Goal: Task Accomplishment & Management: Manage account settings

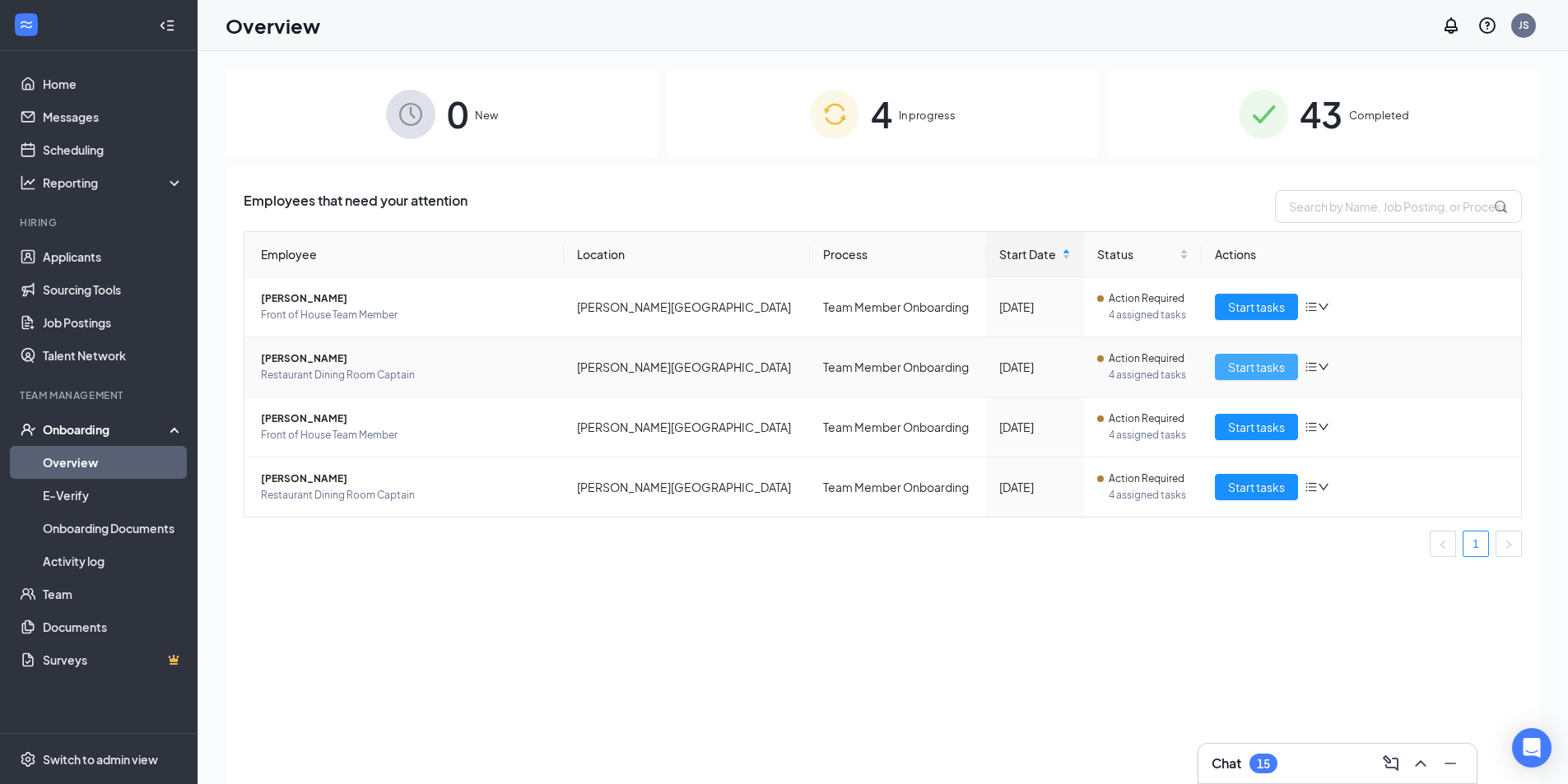
click at [1221, 362] on button "Start tasks" at bounding box center [1256, 367] width 83 height 27
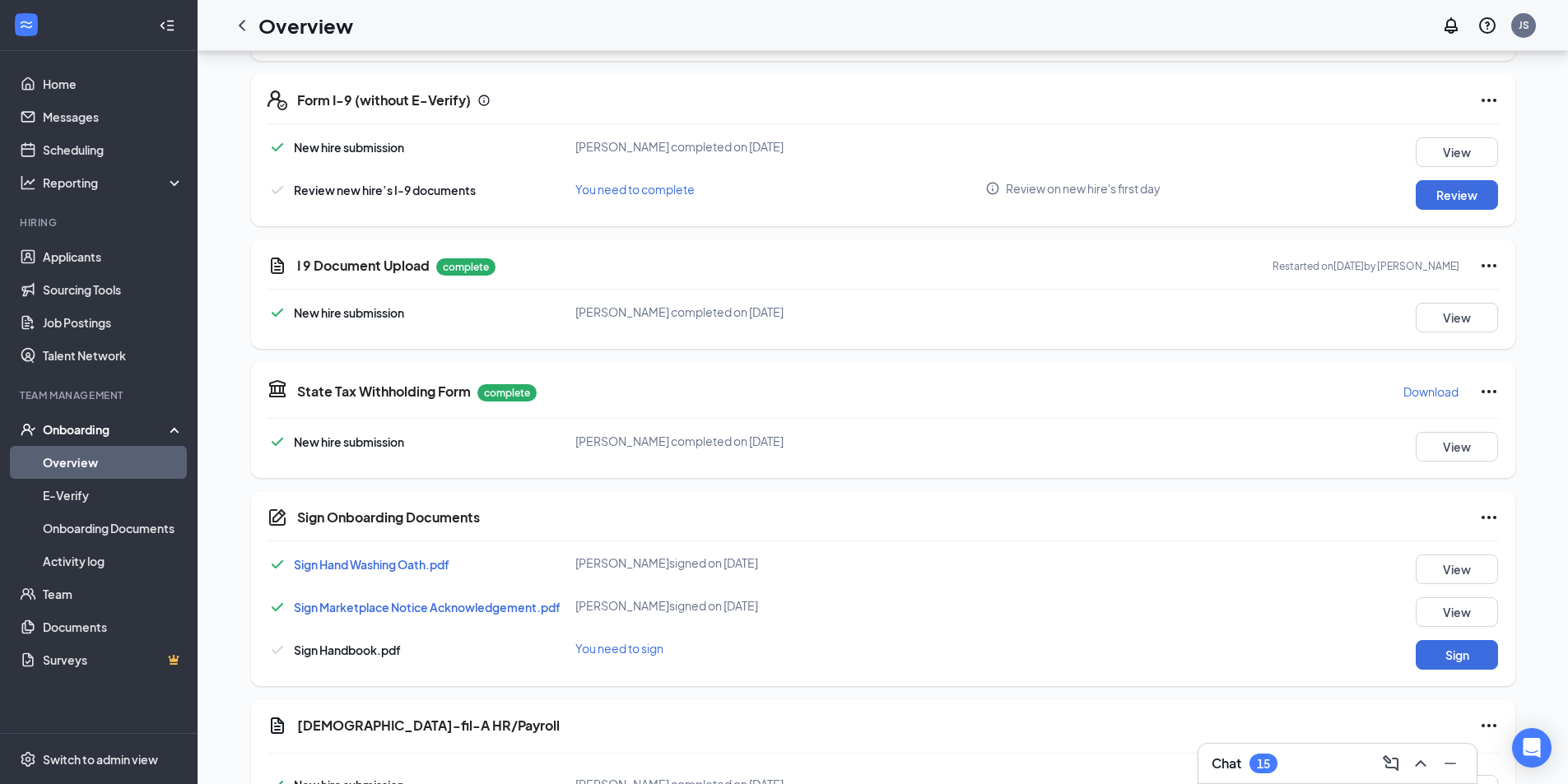
scroll to position [494, 0]
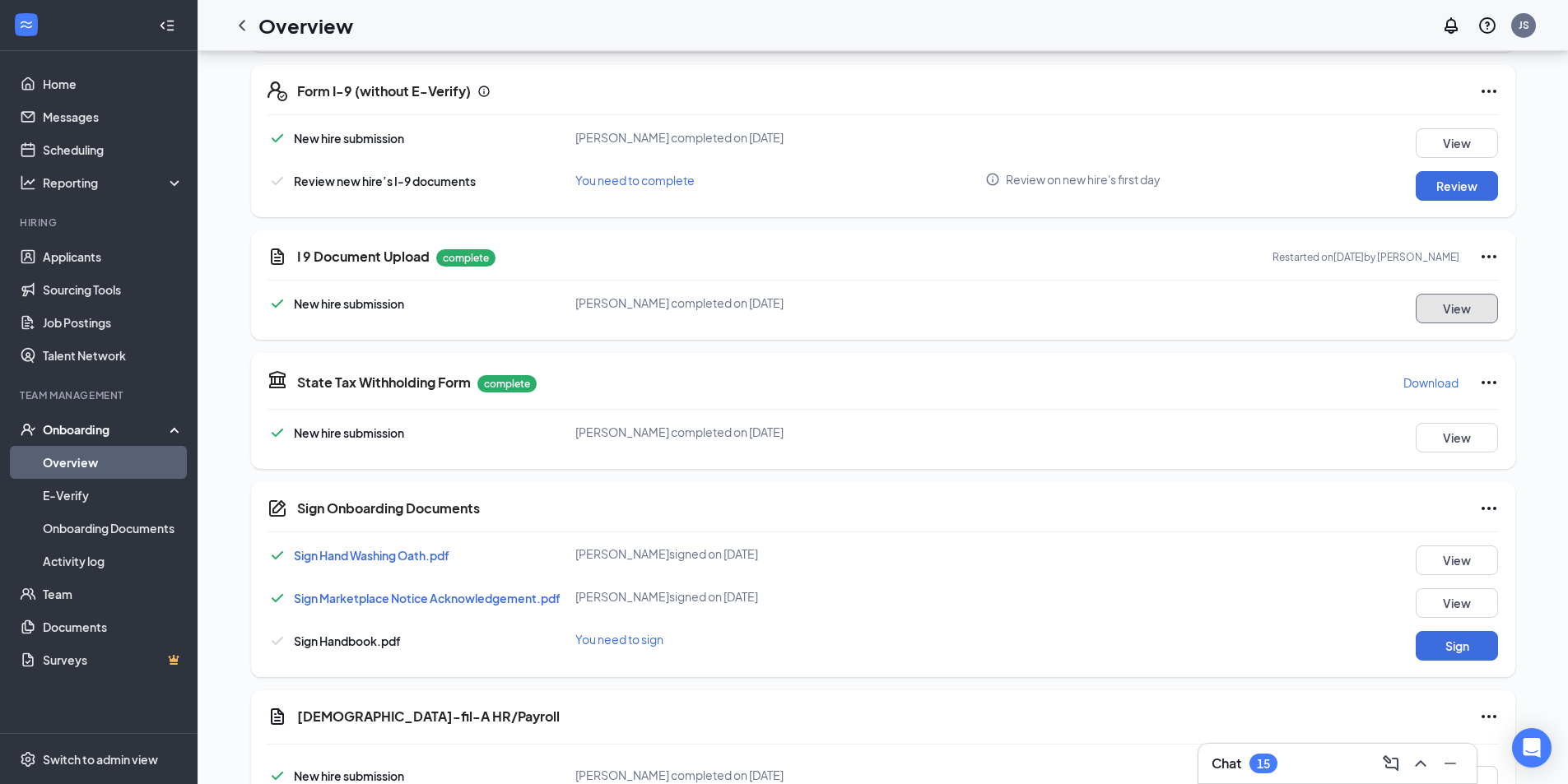
click at [1470, 308] on button "View" at bounding box center [1457, 308] width 82 height 29
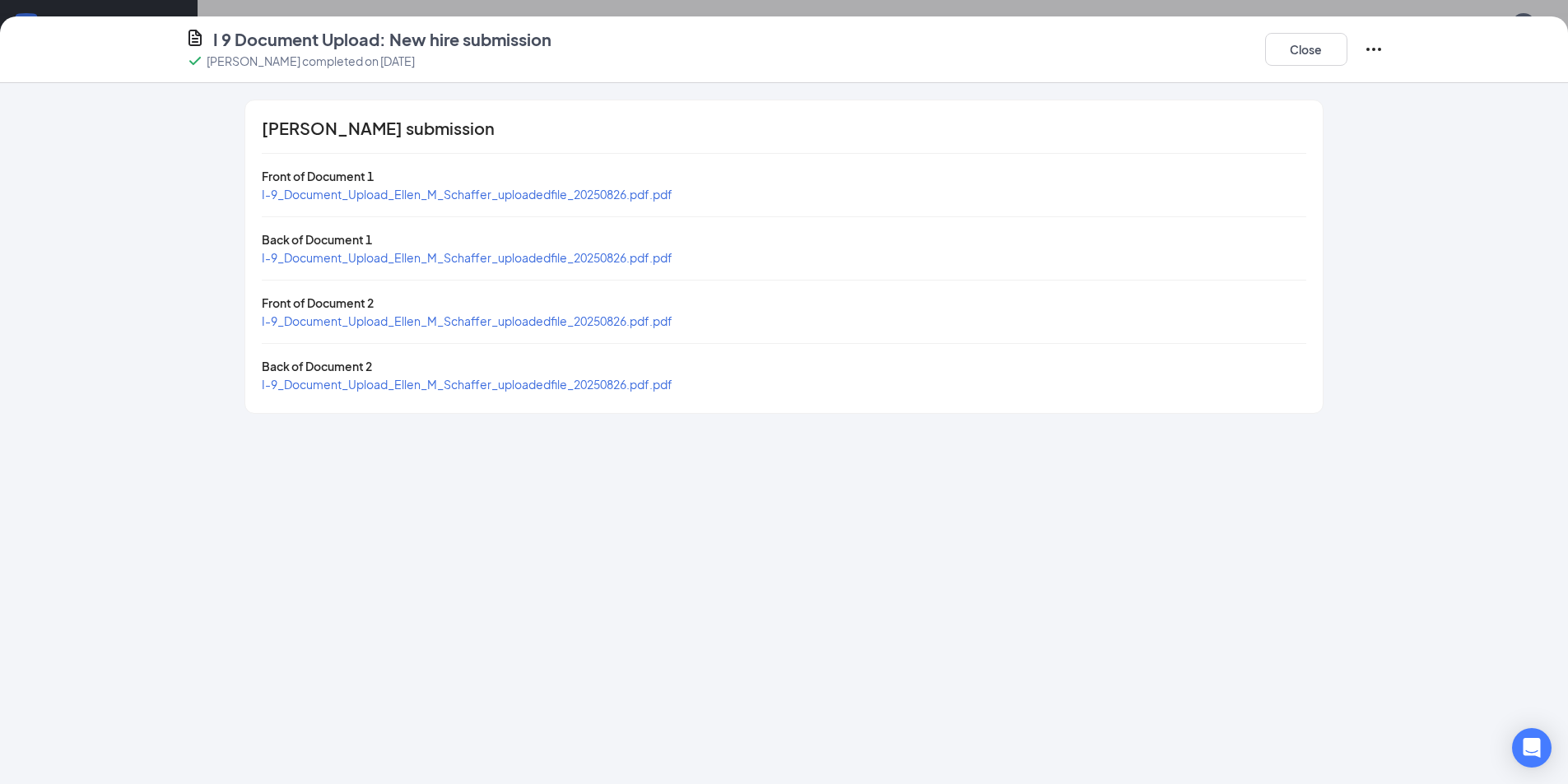
click at [566, 186] on span "I-9_Document_Upload_Ellen_M_Schaffer_uploadedfile_20250826.pdf.pdf" at bounding box center [467, 193] width 411 height 15
click at [595, 252] on span "I-9_Document_Upload_Ellen_M_Schaffer_uploadedfile_20250826.pdf.pdf" at bounding box center [467, 257] width 411 height 15
click at [1295, 62] on button "Close" at bounding box center [1306, 49] width 82 height 33
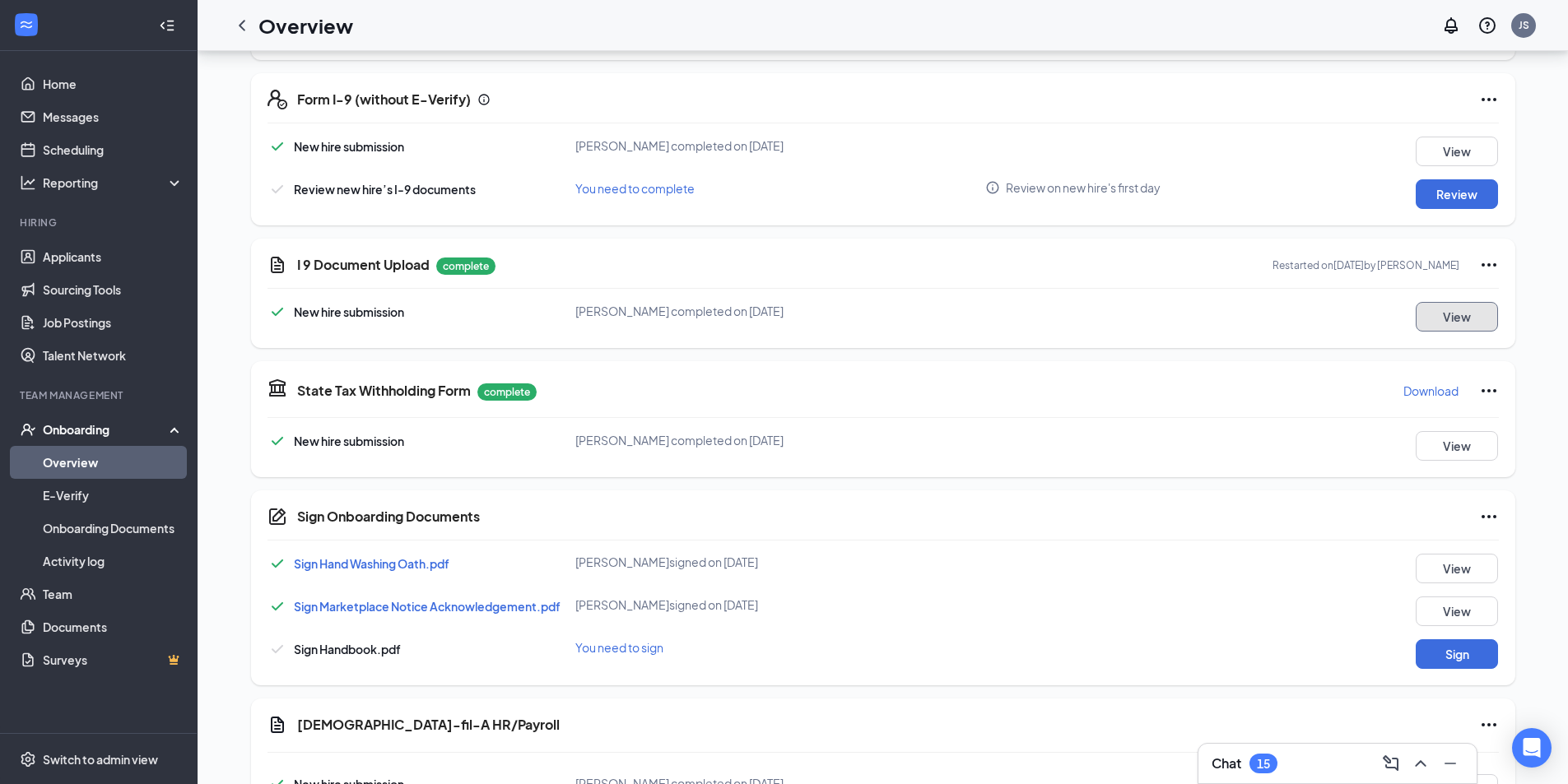
scroll to position [410, 0]
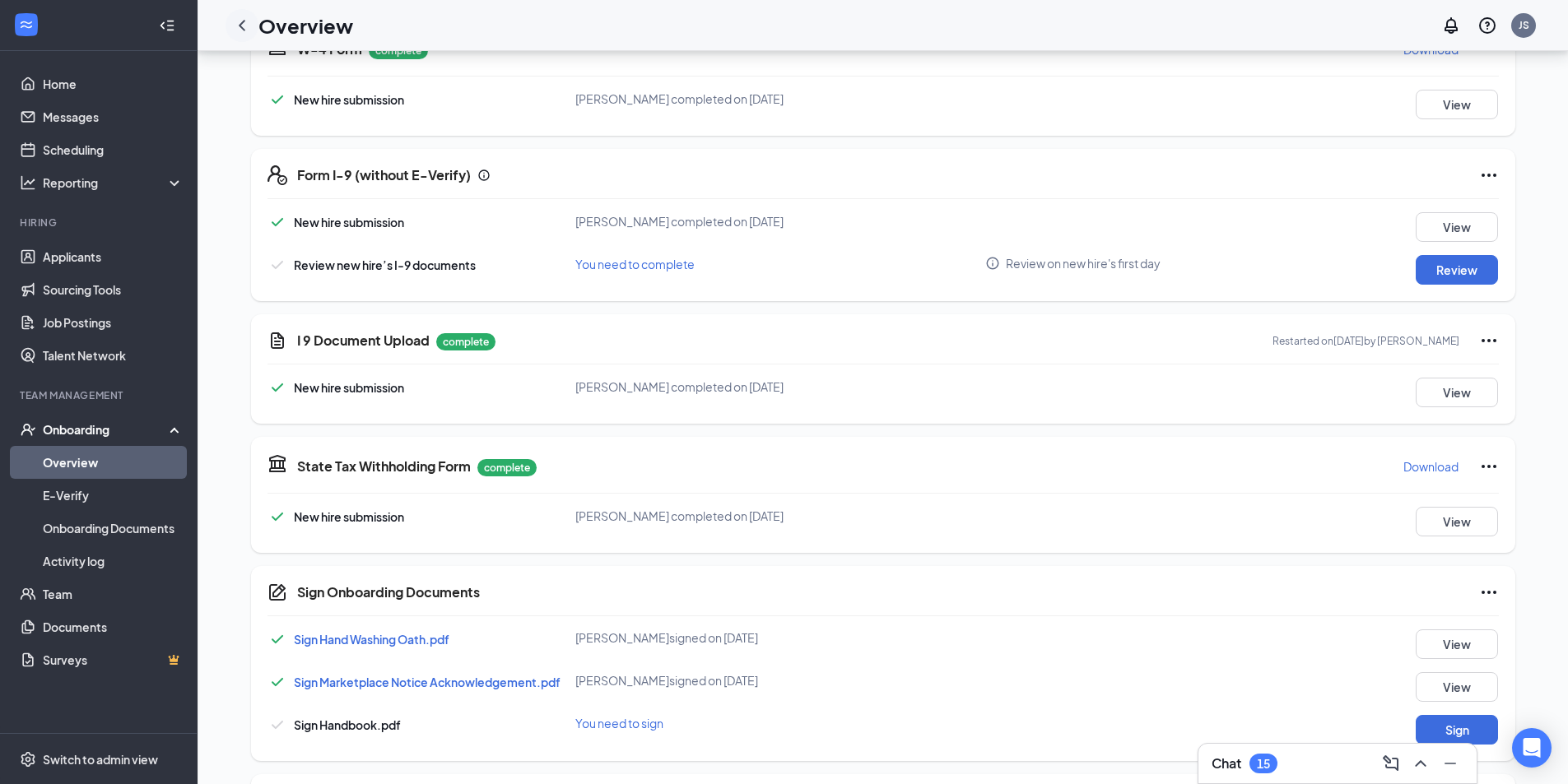
click at [251, 38] on div at bounding box center [241, 26] width 33 height 33
click at [238, 31] on icon "ChevronLeft" at bounding box center [241, 25] width 20 height 20
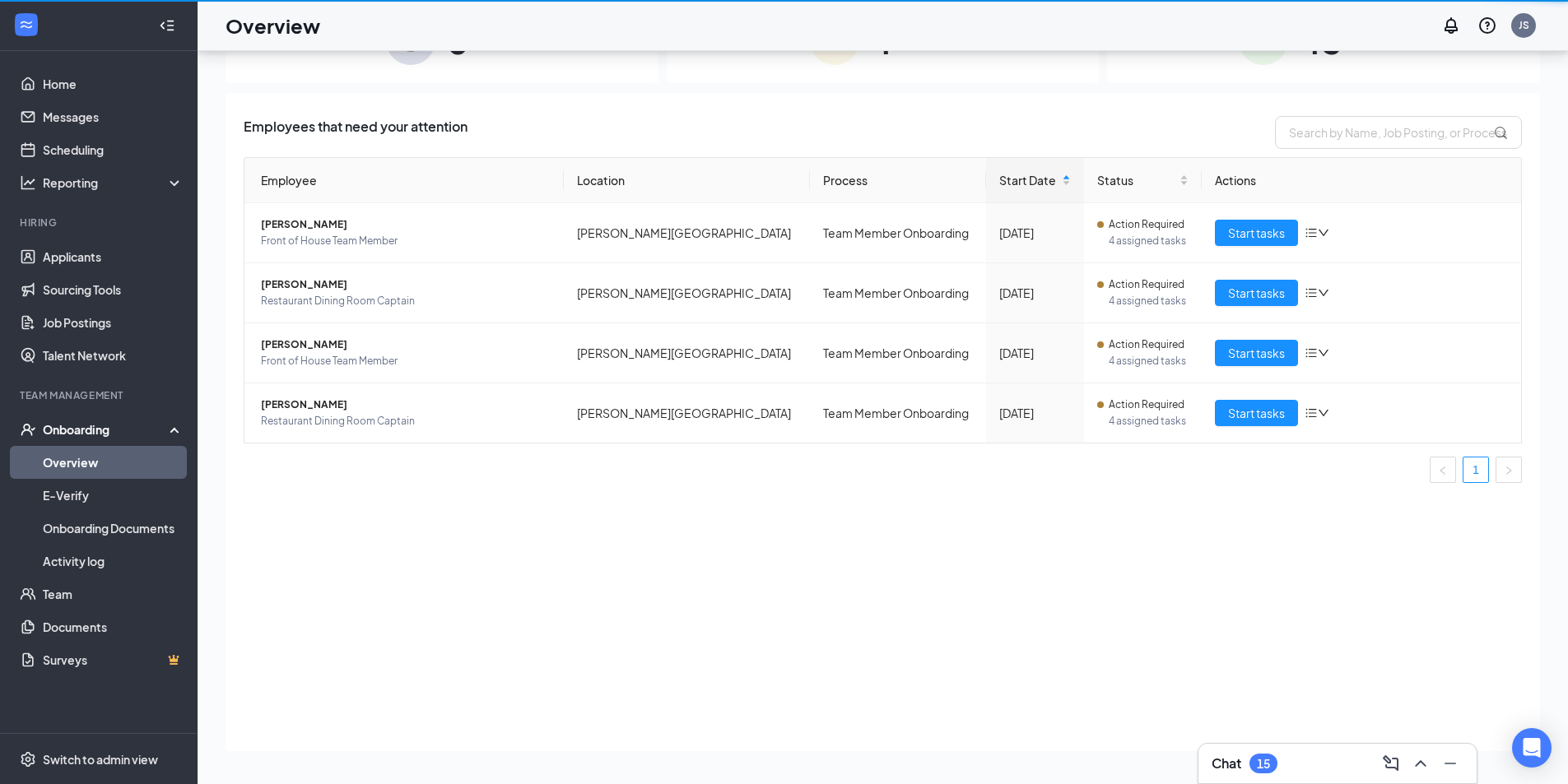
scroll to position [74, 0]
